Goal: Obtain resource: Download file/media

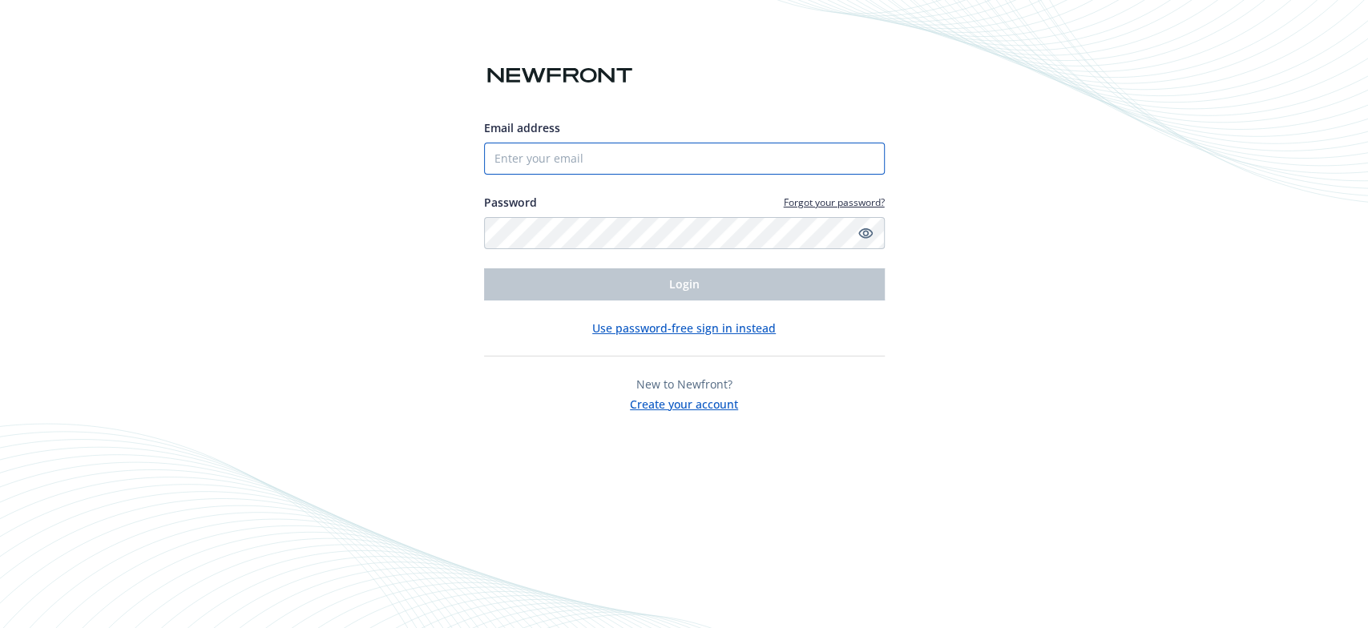
click at [667, 167] on input "Email address" at bounding box center [684, 159] width 401 height 32
click at [865, 232] on icon "Show password" at bounding box center [865, 233] width 14 height 14
click at [643, 168] on input "Email address" at bounding box center [684, 159] width 401 height 32
type input "[EMAIL_ADDRESS][DOMAIN_NAME]"
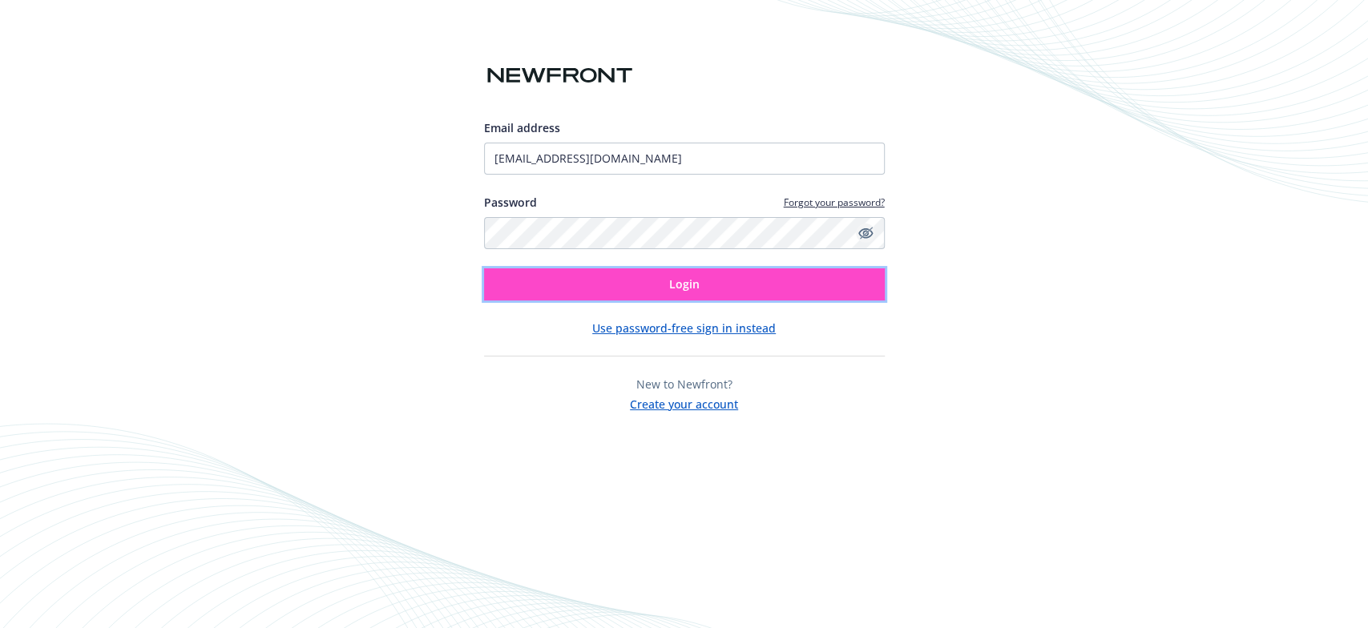
click at [685, 285] on span "Login" at bounding box center [684, 284] width 30 height 15
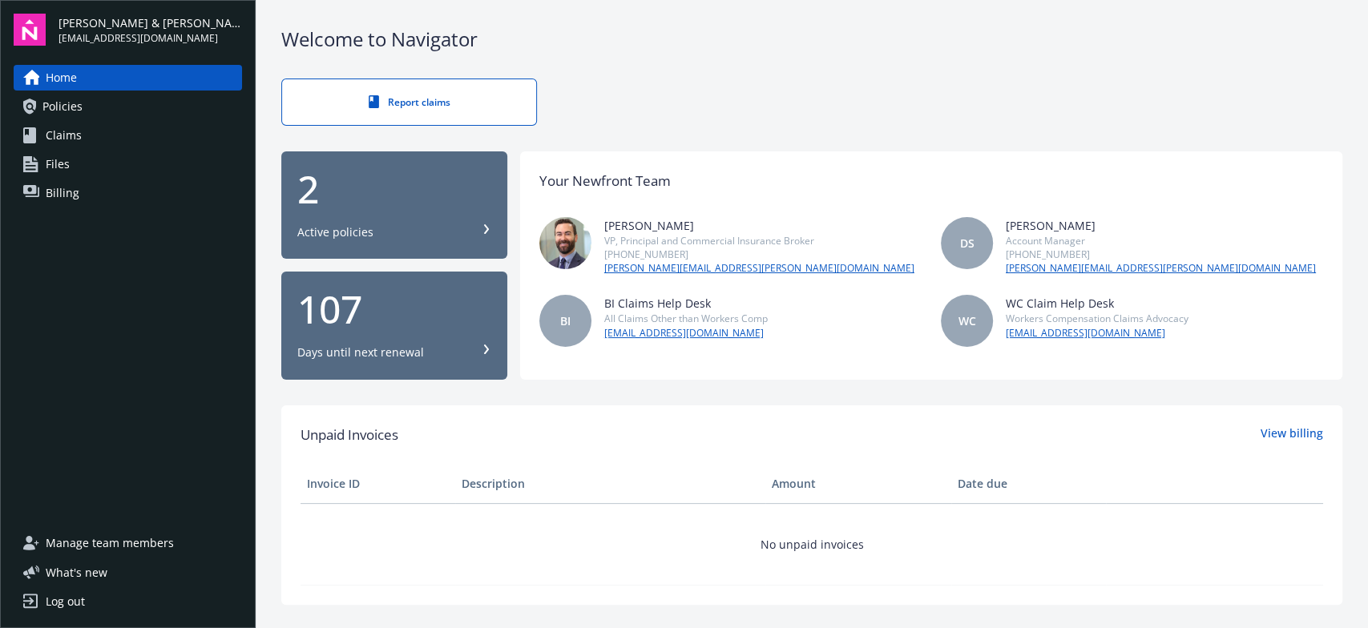
click at [348, 229] on div "Active policies" at bounding box center [335, 232] width 76 height 16
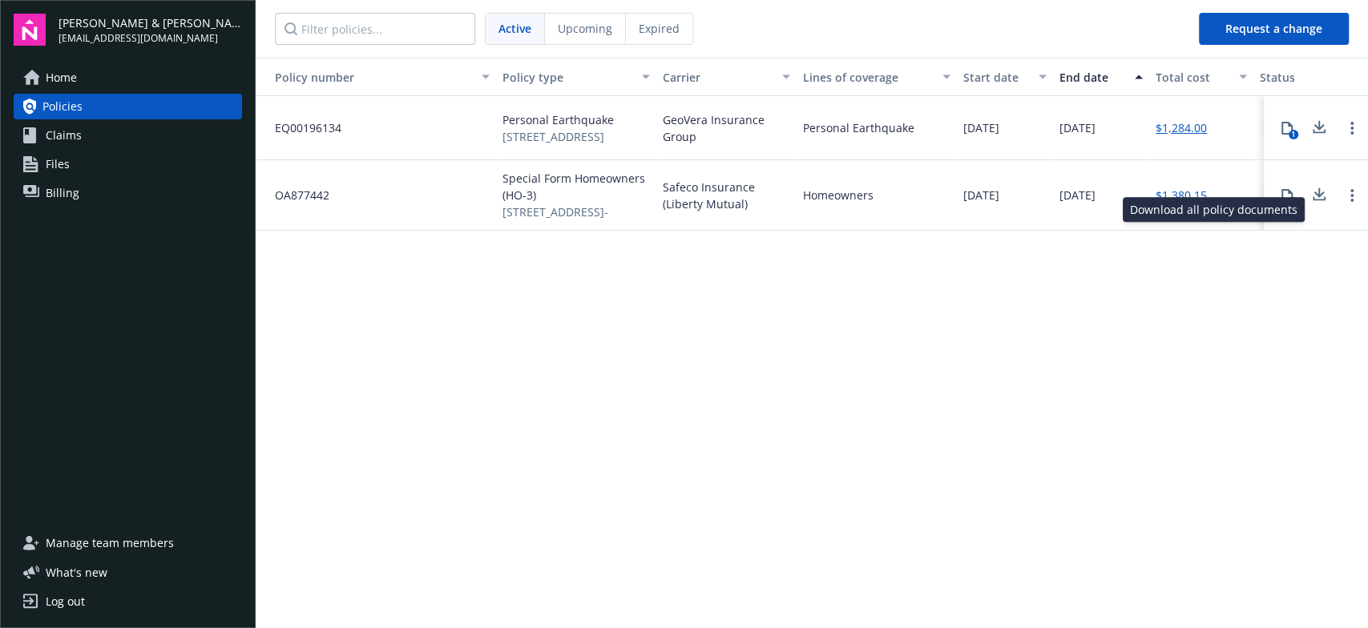
click at [1321, 197] on icon at bounding box center [1319, 193] width 10 height 10
click at [592, 29] on span "Upcoming" at bounding box center [585, 28] width 55 height 17
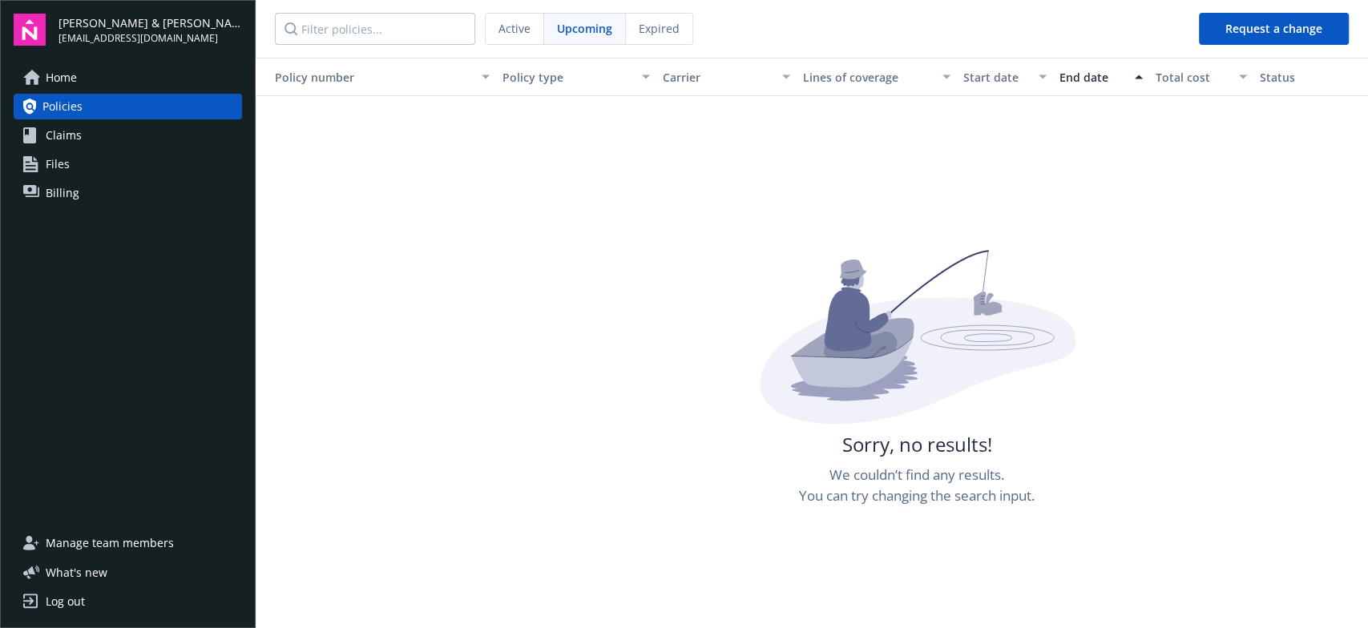
click at [53, 76] on span "Home" at bounding box center [61, 78] width 31 height 26
